Goal: Browse casually

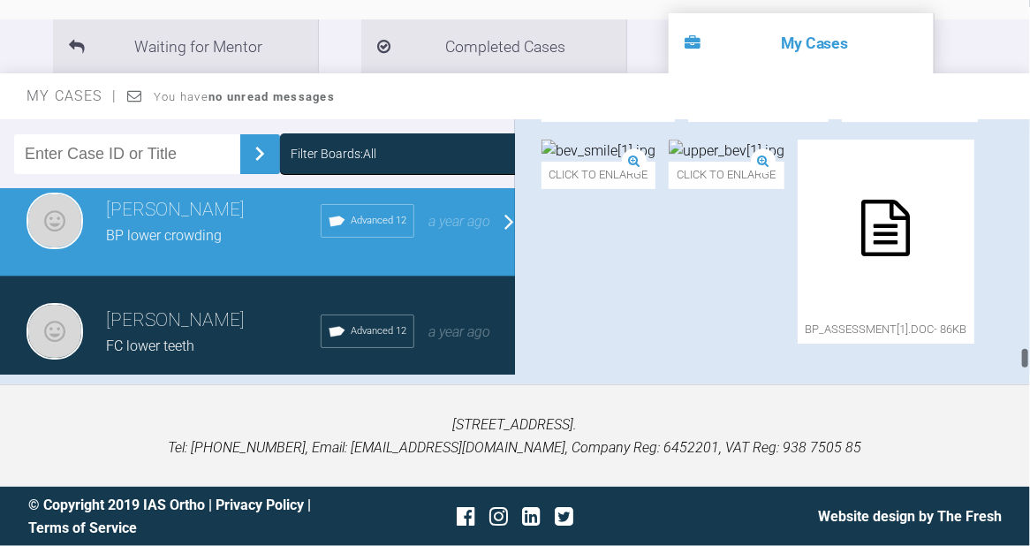
scroll to position [15549, 0]
click at [627, 163] on img at bounding box center [599, 151] width 114 height 23
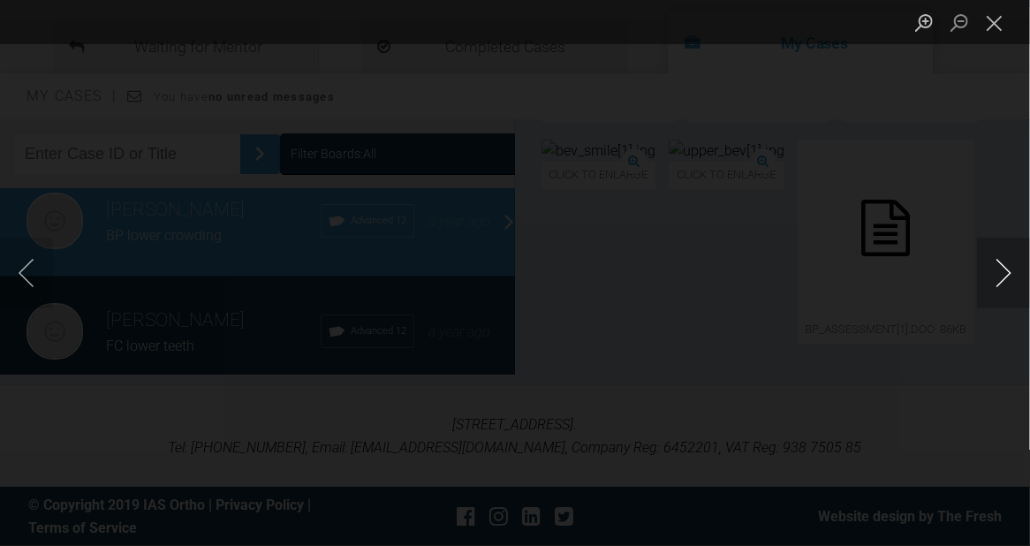
click at [997, 265] on button "Next image" at bounding box center [1003, 273] width 53 height 71
click at [995, 23] on button "Close lightbox" at bounding box center [994, 22] width 35 height 31
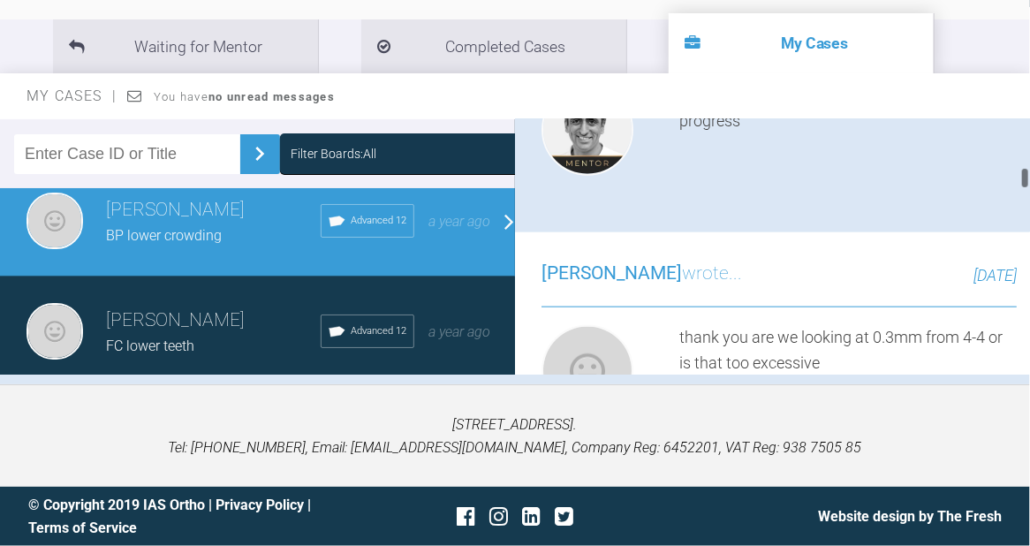
scroll to position [3298, 0]
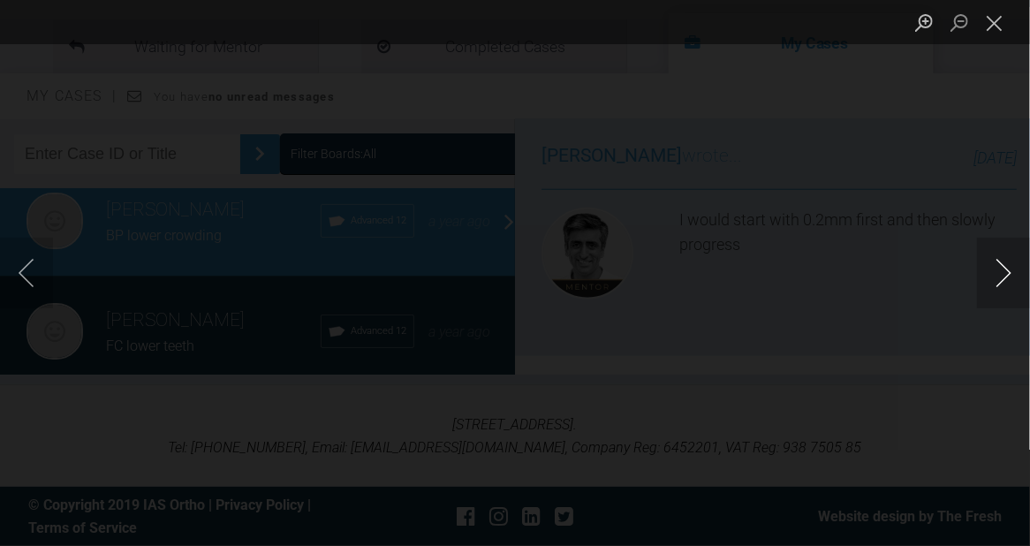
click at [998, 264] on button "Next image" at bounding box center [1003, 273] width 53 height 71
click at [998, 269] on button "Next image" at bounding box center [1003, 273] width 53 height 71
click at [1002, 19] on button "Close lightbox" at bounding box center [994, 22] width 35 height 31
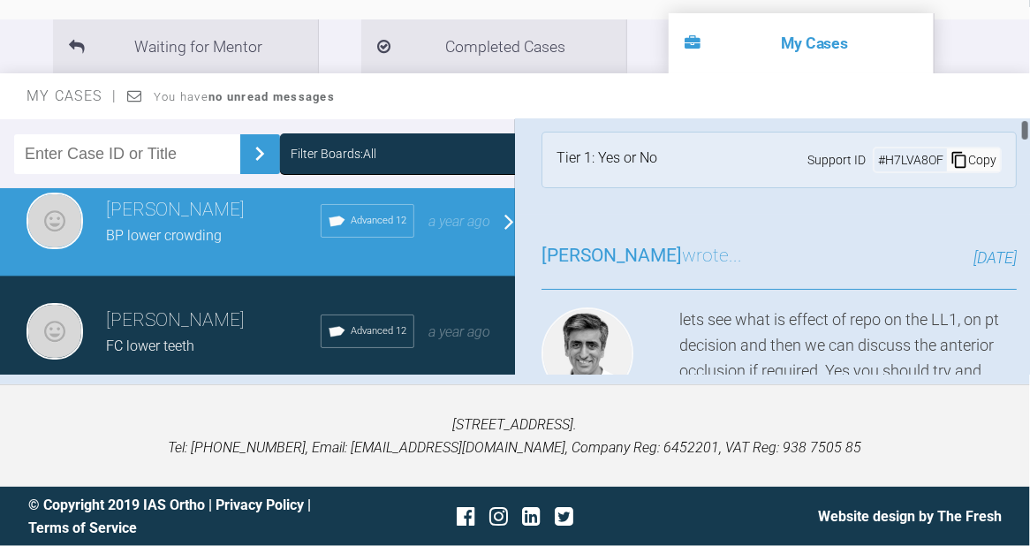
scroll to position [0, 0]
